Goal: Task Accomplishment & Management: Complete application form

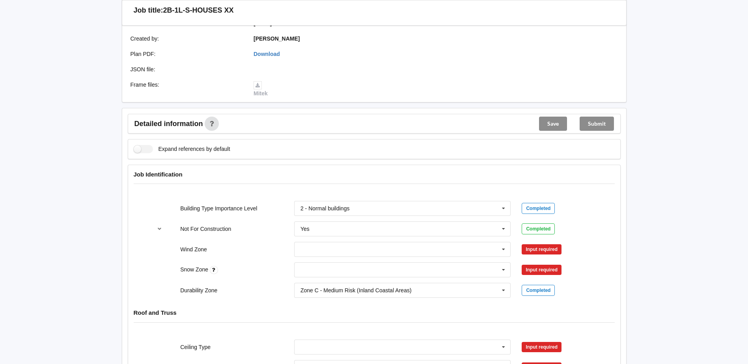
scroll to position [197, 0]
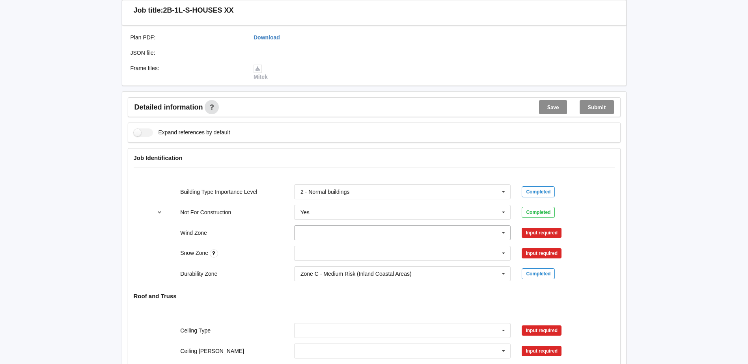
click at [503, 231] on icon at bounding box center [503, 233] width 12 height 15
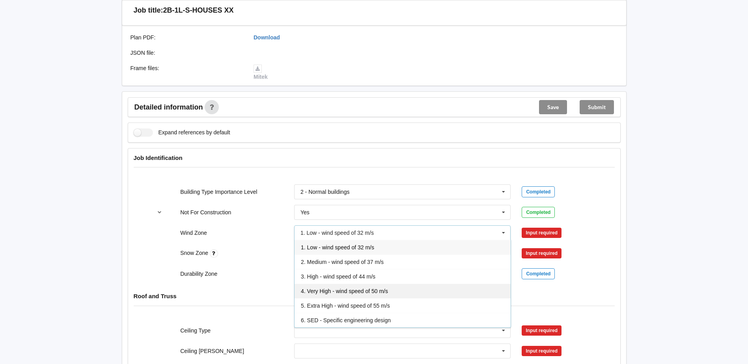
click at [376, 290] on span "4. Very High - wind speed of 50 m/s" at bounding box center [344, 291] width 87 height 6
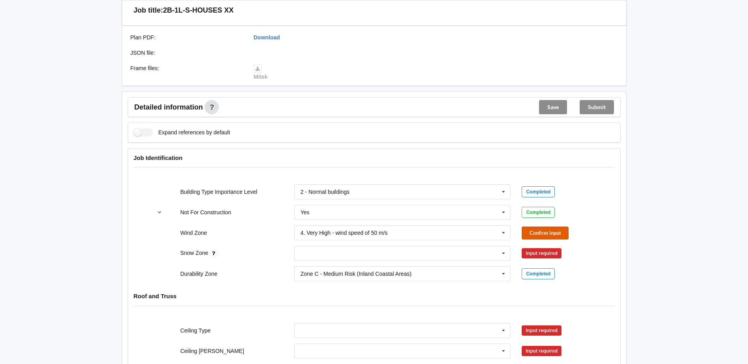
click at [530, 231] on button "Confirm input" at bounding box center [544, 233] width 47 height 13
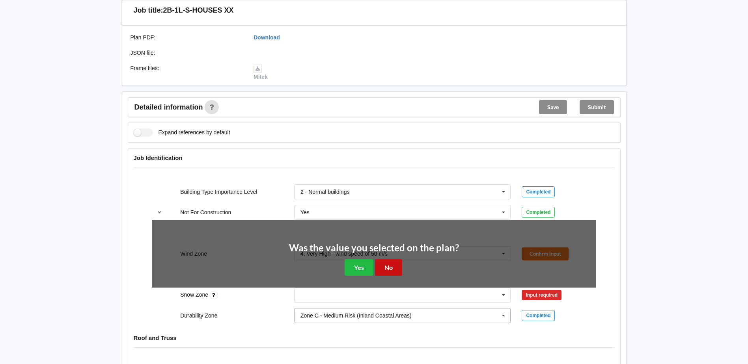
click at [385, 270] on button "No" at bounding box center [388, 267] width 27 height 16
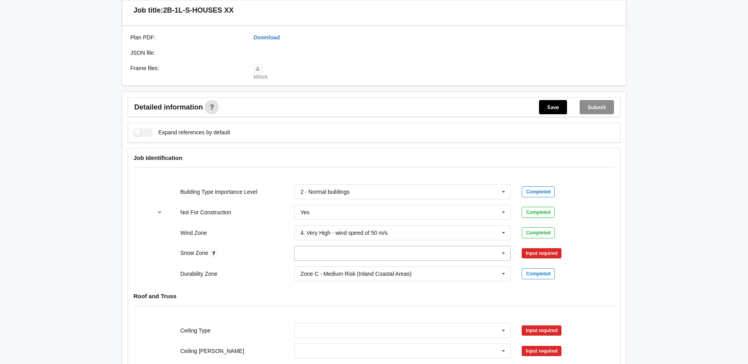
click at [504, 252] on icon at bounding box center [503, 253] width 12 height 15
click at [311, 268] on div "N0" at bounding box center [402, 267] width 216 height 15
click at [536, 249] on button "Confirm input" at bounding box center [544, 253] width 47 height 13
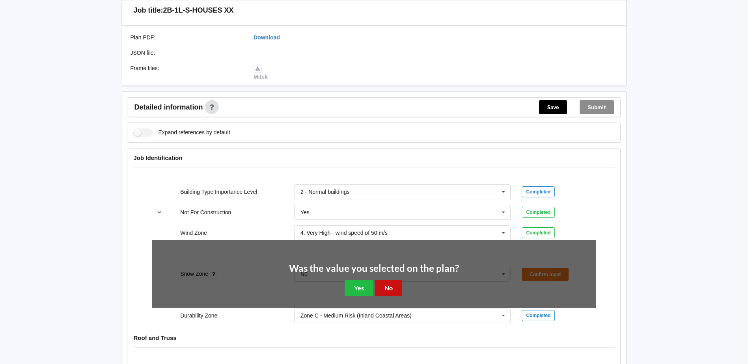
click at [383, 286] on button "No" at bounding box center [388, 288] width 27 height 16
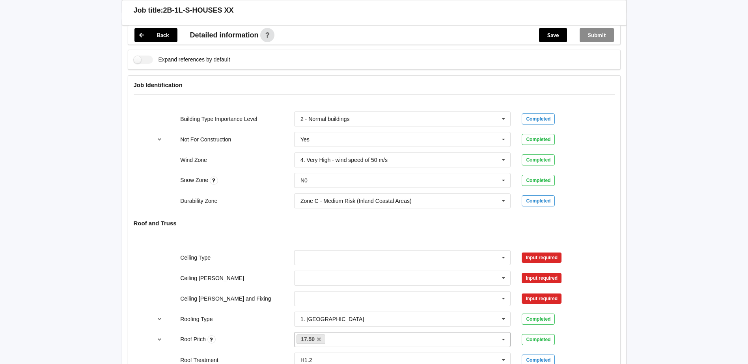
scroll to position [315, 0]
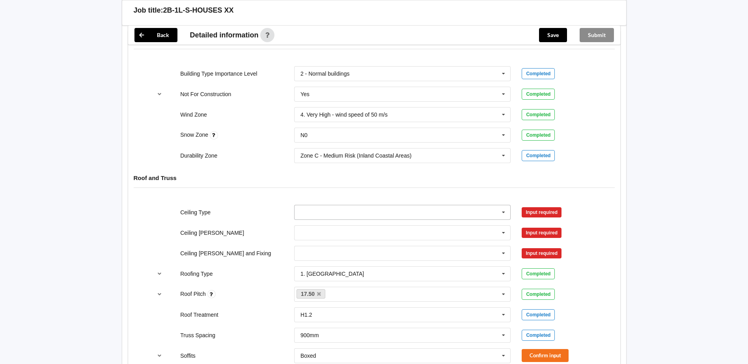
click at [501, 212] on icon at bounding box center [503, 212] width 12 height 15
click at [332, 269] on div "13mm Gib" at bounding box center [402, 270] width 216 height 15
click at [553, 205] on div "Ceiling Type 13mm Gib 10mm Gib 12mm MDF 12mm Ply 13mm Gib None See Job Notes Co…" at bounding box center [373, 212] width 455 height 26
click at [550, 210] on button "Confirm input" at bounding box center [544, 212] width 47 height 13
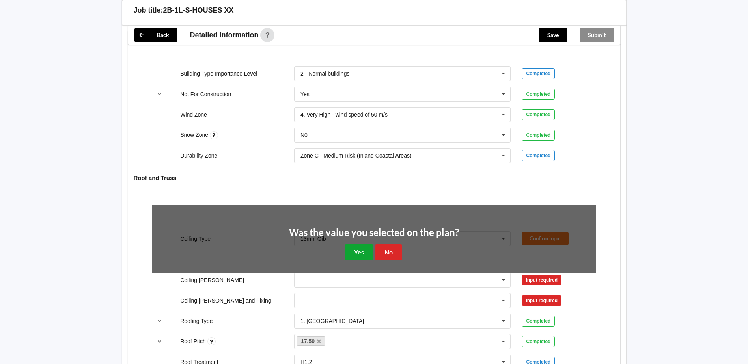
click at [359, 255] on button "Yes" at bounding box center [358, 252] width 29 height 16
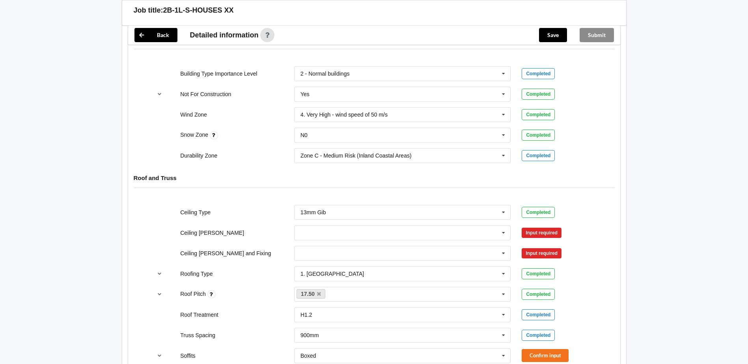
click at [536, 231] on div "Input required" at bounding box center [541, 233] width 40 height 10
click at [504, 232] on icon at bounding box center [503, 233] width 12 height 15
click at [326, 261] on div "450mm" at bounding box center [402, 262] width 216 height 15
click at [535, 233] on button "Confirm input" at bounding box center [544, 232] width 47 height 13
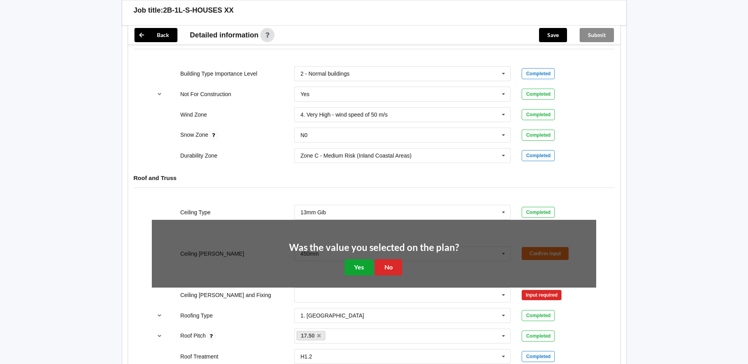
click at [361, 269] on button "Yes" at bounding box center [358, 267] width 29 height 16
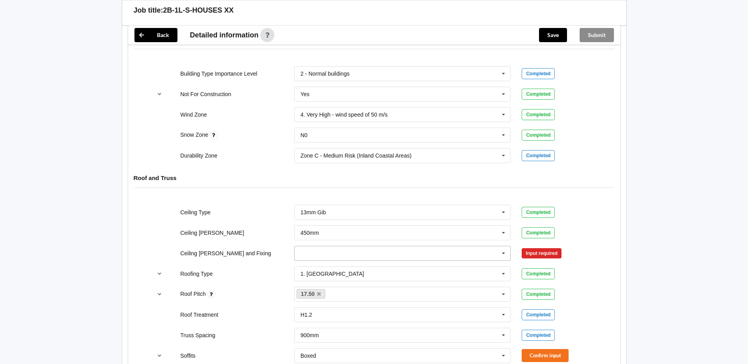
click at [504, 252] on icon at bounding box center [503, 253] width 12 height 15
click at [348, 255] on input "text" at bounding box center [403, 253] width 216 height 14
click at [339, 265] on span "Direct Fixed Metal" at bounding box center [323, 268] width 45 height 6
click at [535, 246] on div "Ceiling [PERSON_NAME] and Fixing Direct Fixed Metal Direct Fixed Metal Direct F…" at bounding box center [373, 253] width 455 height 26
click at [535, 248] on button "Confirm input" at bounding box center [544, 253] width 47 height 13
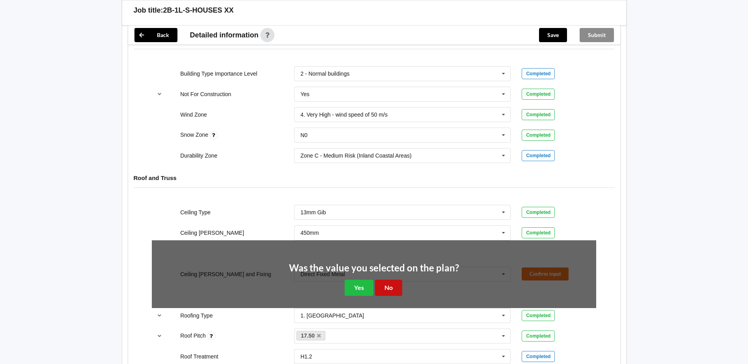
click at [387, 284] on button "No" at bounding box center [388, 288] width 27 height 16
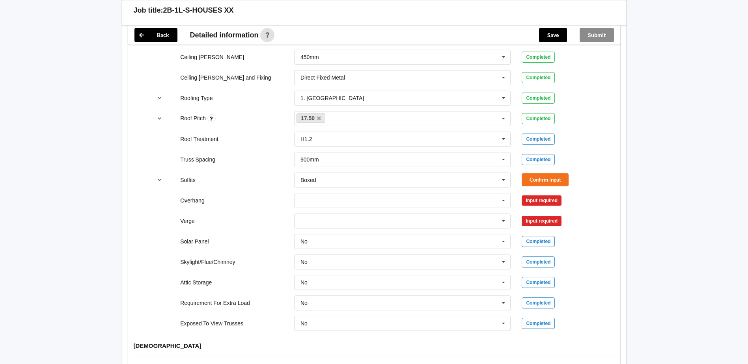
scroll to position [512, 0]
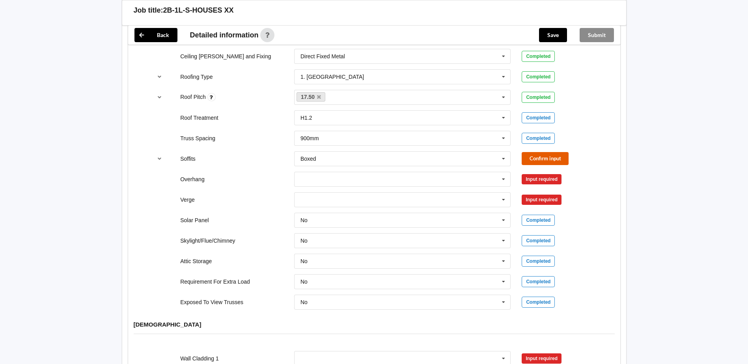
click at [541, 158] on button "Confirm input" at bounding box center [544, 158] width 47 height 13
click at [504, 178] on icon at bounding box center [503, 179] width 12 height 15
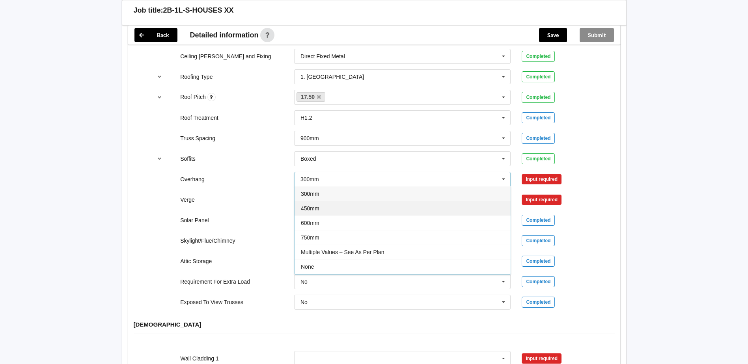
click at [332, 210] on div "450mm" at bounding box center [402, 208] width 216 height 15
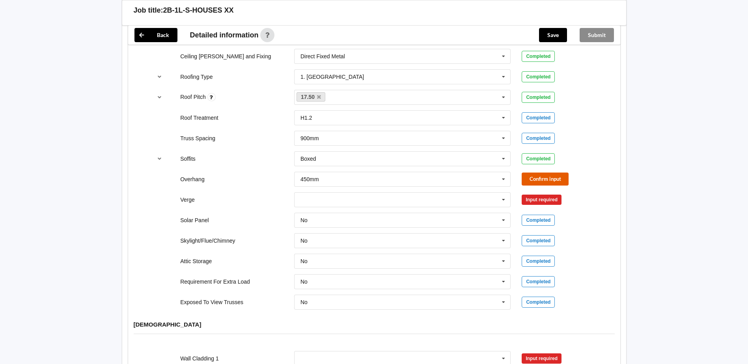
click at [545, 175] on button "Confirm input" at bounding box center [544, 179] width 47 height 13
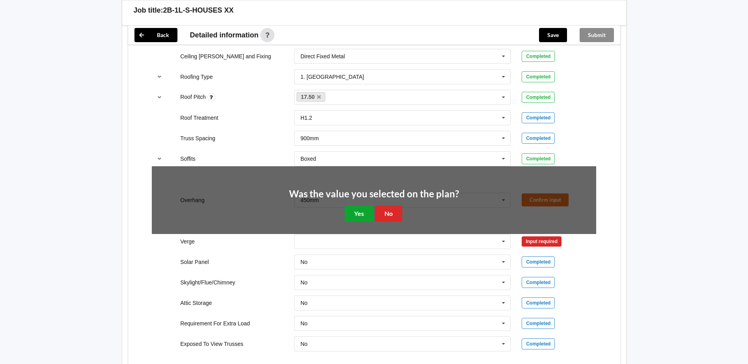
click at [359, 216] on button "Yes" at bounding box center [358, 214] width 29 height 16
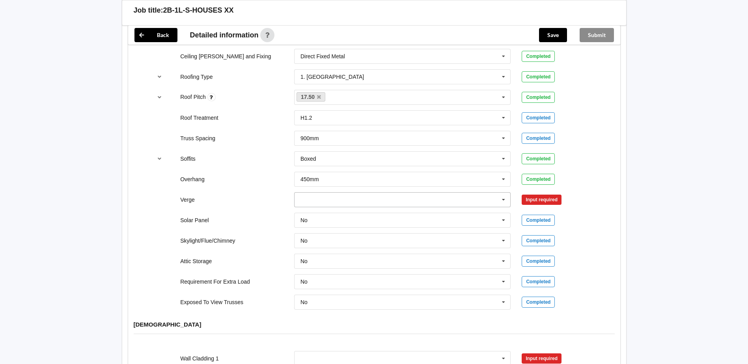
click at [503, 199] on icon at bounding box center [503, 200] width 12 height 15
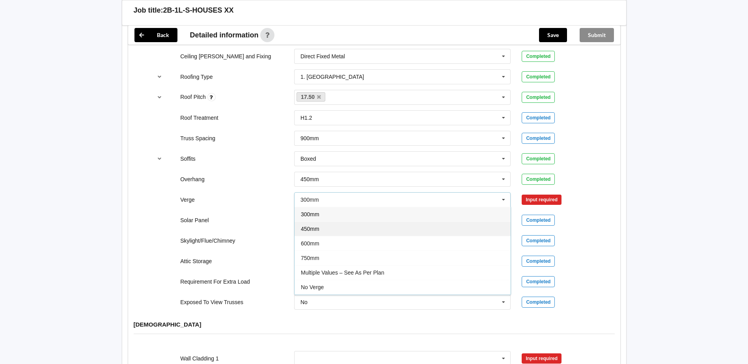
click at [318, 231] on span "450mm" at bounding box center [310, 229] width 19 height 6
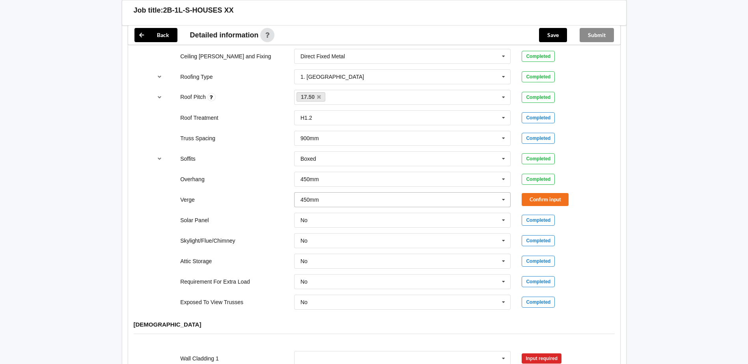
click at [502, 200] on icon at bounding box center [503, 200] width 12 height 15
click at [326, 285] on div "No Verge" at bounding box center [402, 287] width 216 height 15
click at [552, 203] on button "Confirm input" at bounding box center [544, 199] width 47 height 13
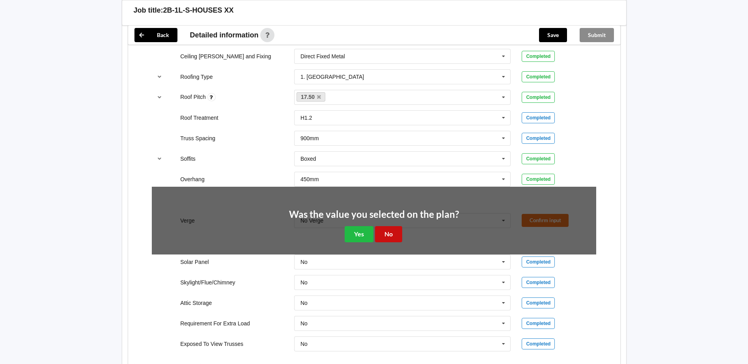
click at [384, 234] on button "No" at bounding box center [388, 234] width 27 height 16
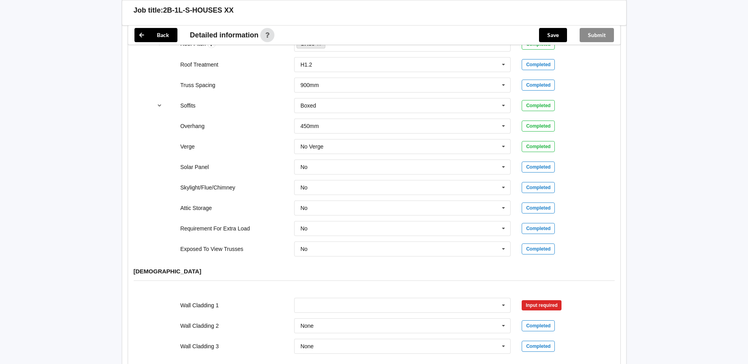
scroll to position [709, 0]
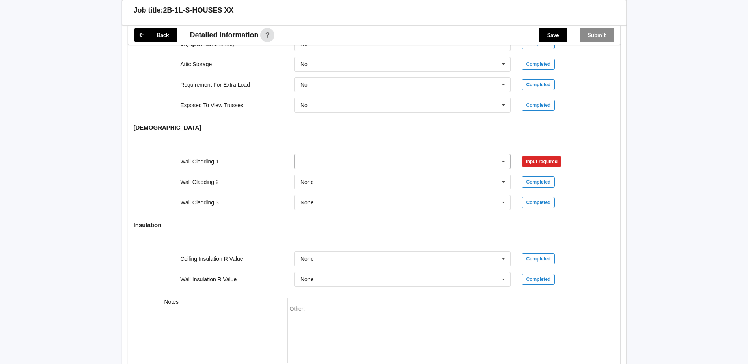
click at [504, 162] on icon at bounding box center [503, 161] width 12 height 15
click at [329, 174] on div "Axon Panel" at bounding box center [402, 176] width 216 height 15
click at [543, 159] on button "Confirm input" at bounding box center [544, 161] width 47 height 13
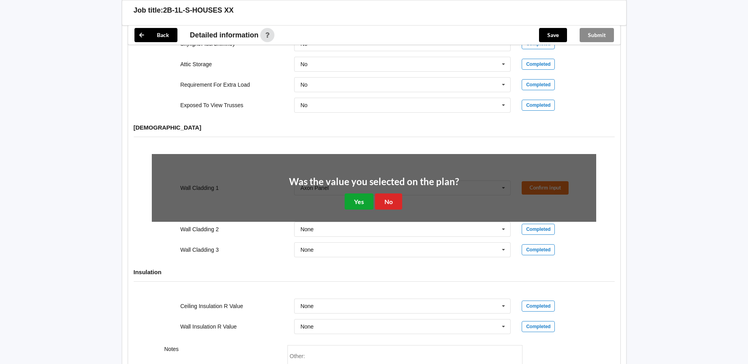
click at [362, 202] on button "Yes" at bounding box center [358, 201] width 29 height 16
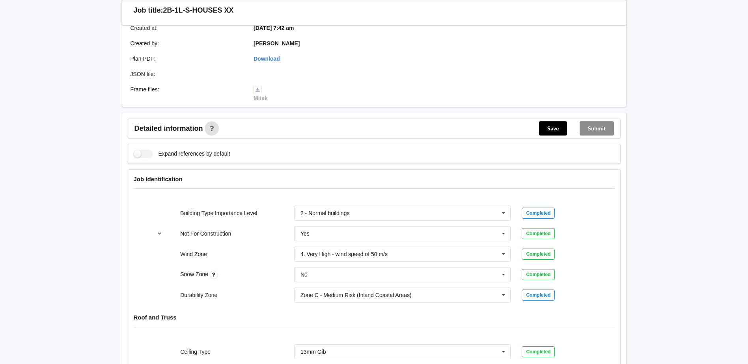
scroll to position [95, 0]
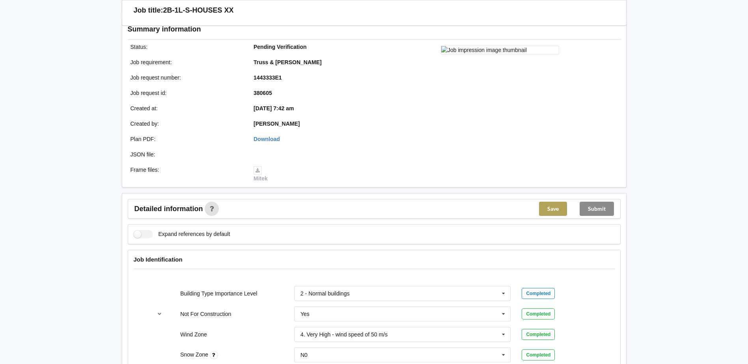
click at [551, 209] on button "Save" at bounding box center [553, 209] width 28 height 14
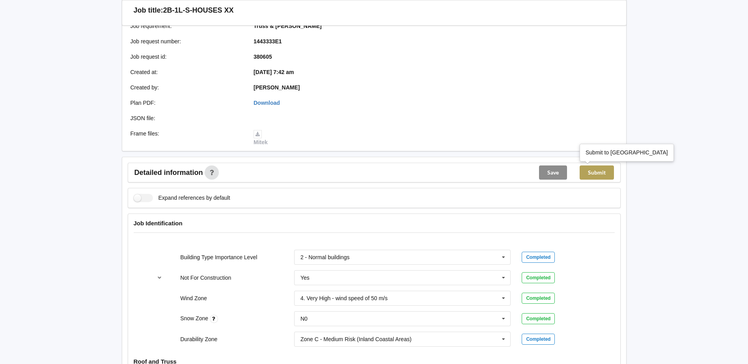
click at [597, 173] on button "Submit" at bounding box center [596, 173] width 34 height 14
